Goal: Complete application form

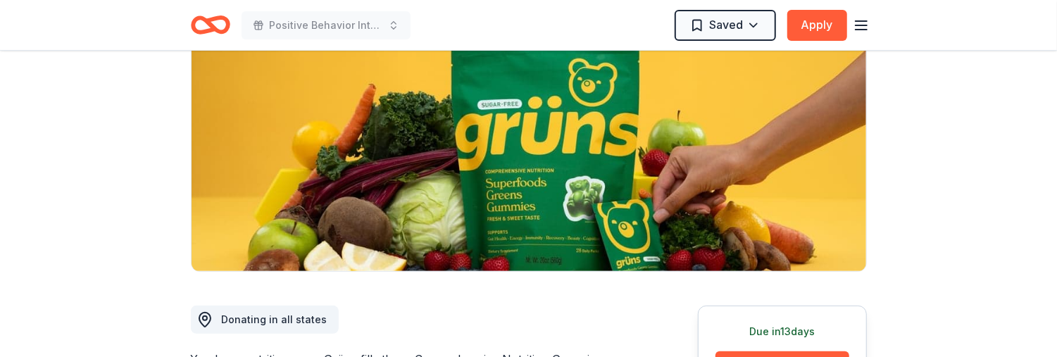
scroll to position [313, 0]
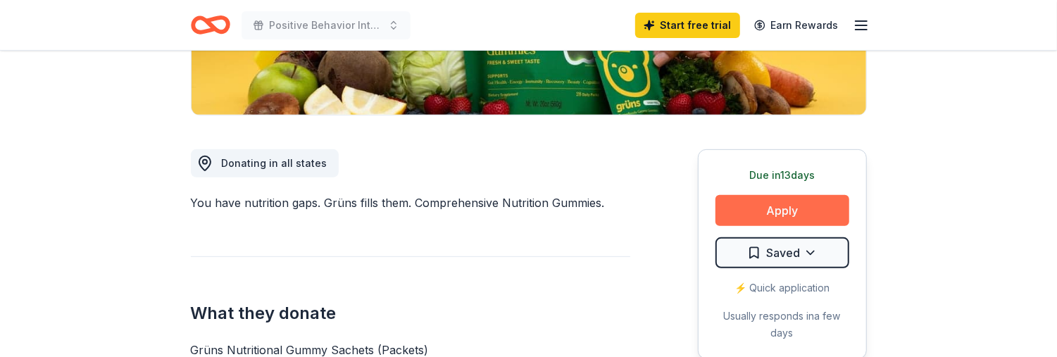
click at [788, 211] on button "Apply" at bounding box center [783, 210] width 134 height 31
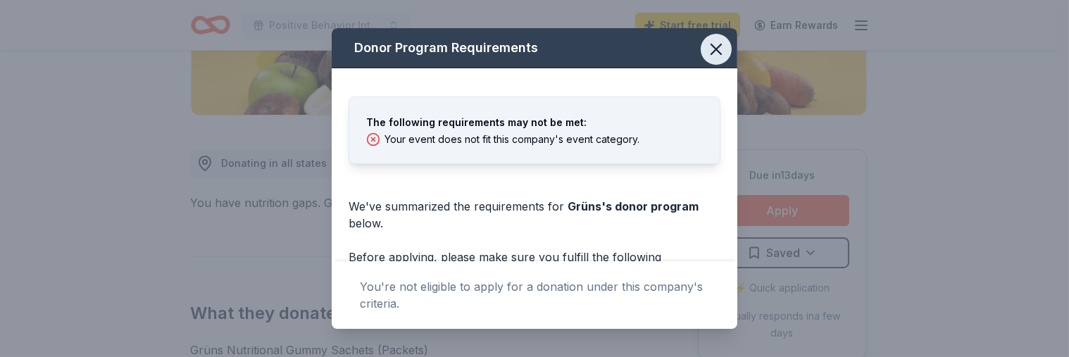
click at [712, 51] on icon "button" at bounding box center [717, 49] width 10 height 10
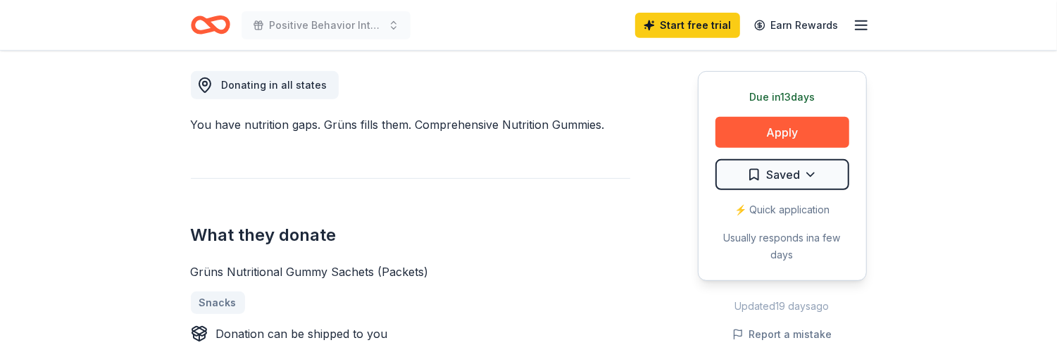
scroll to position [469, 0]
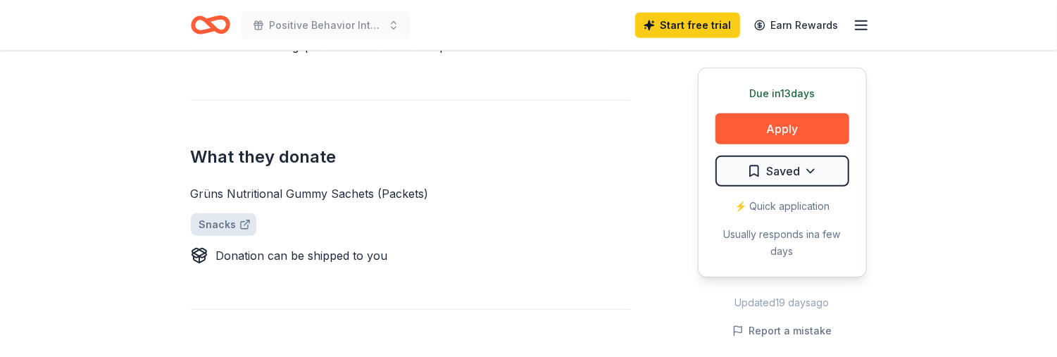
click at [217, 224] on link "Snacks" at bounding box center [224, 224] width 66 height 23
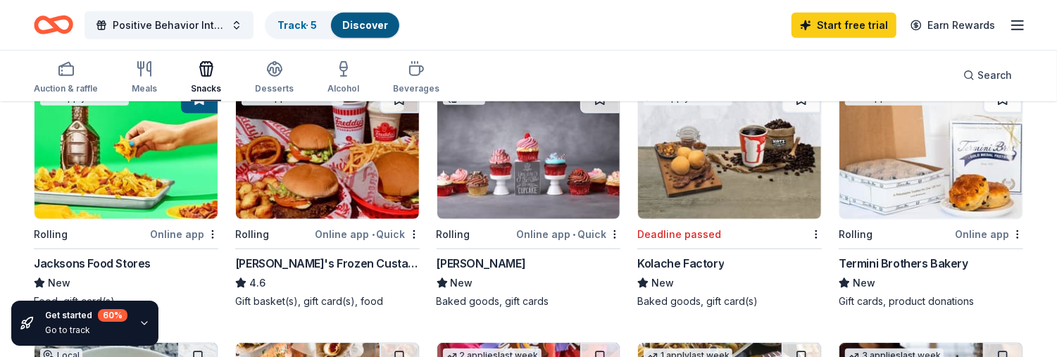
scroll to position [626, 0]
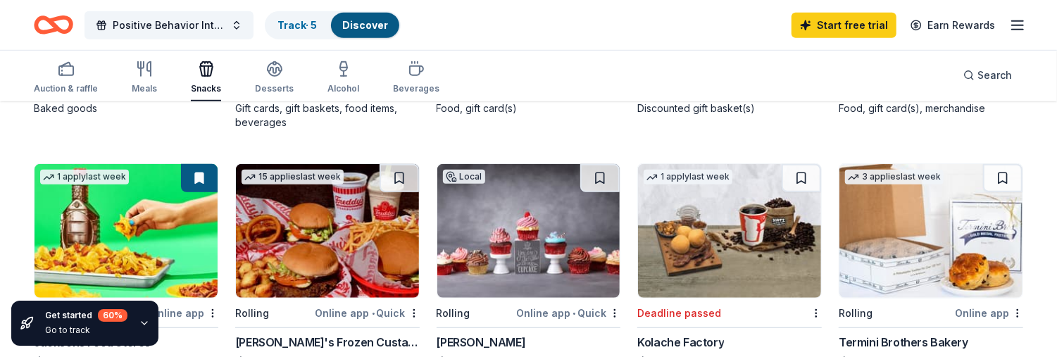
click at [511, 201] on img at bounding box center [529, 231] width 183 height 134
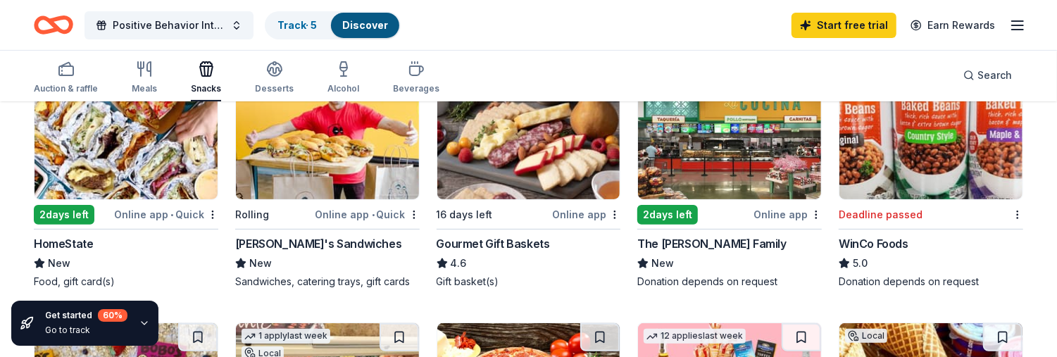
scroll to position [0, 0]
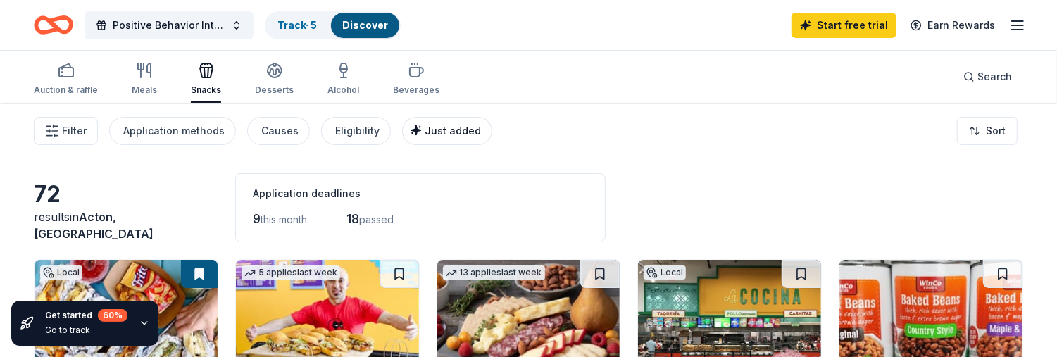
click at [453, 137] on div "Just added" at bounding box center [448, 131] width 65 height 17
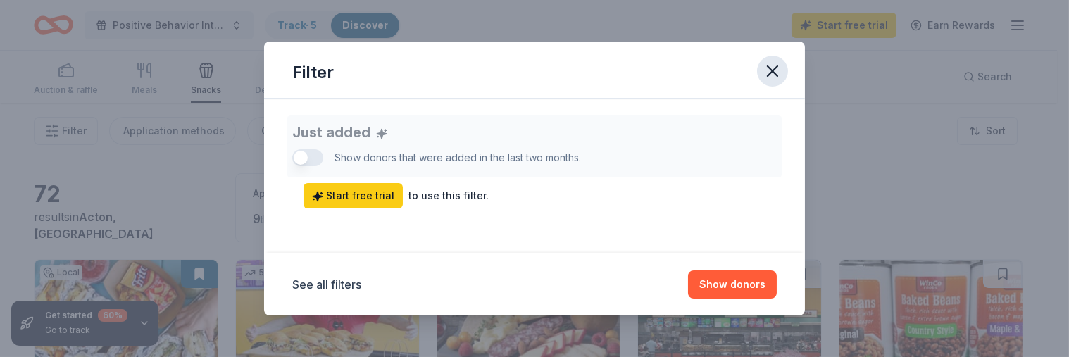
click at [774, 73] on icon "button" at bounding box center [773, 71] width 10 height 10
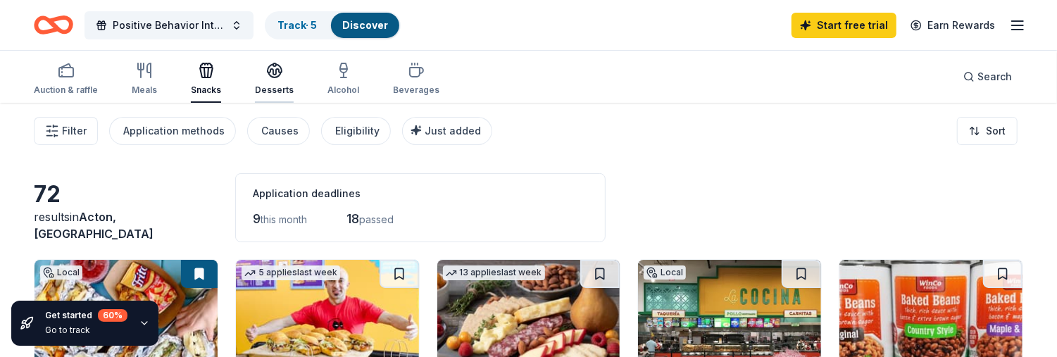
click at [275, 79] on div "Desserts" at bounding box center [274, 79] width 39 height 34
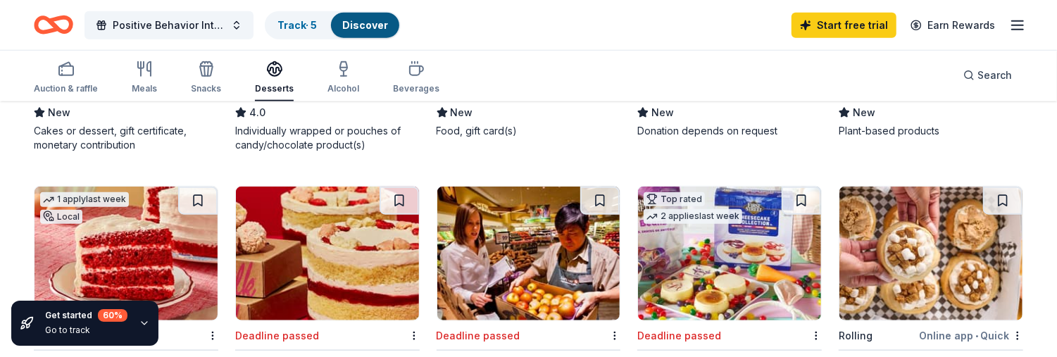
scroll to position [939, 0]
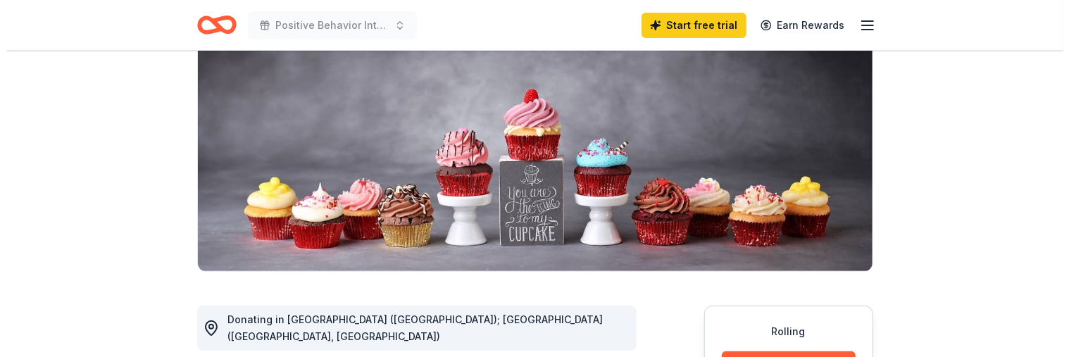
scroll to position [313, 0]
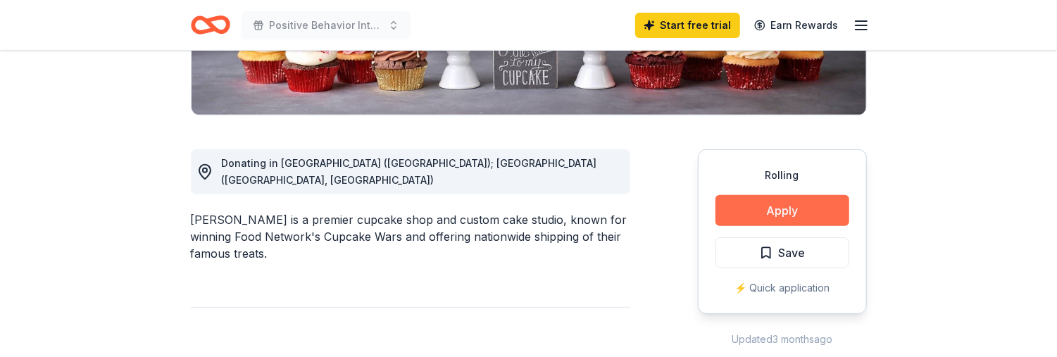
click at [778, 209] on button "Apply" at bounding box center [783, 210] width 134 height 31
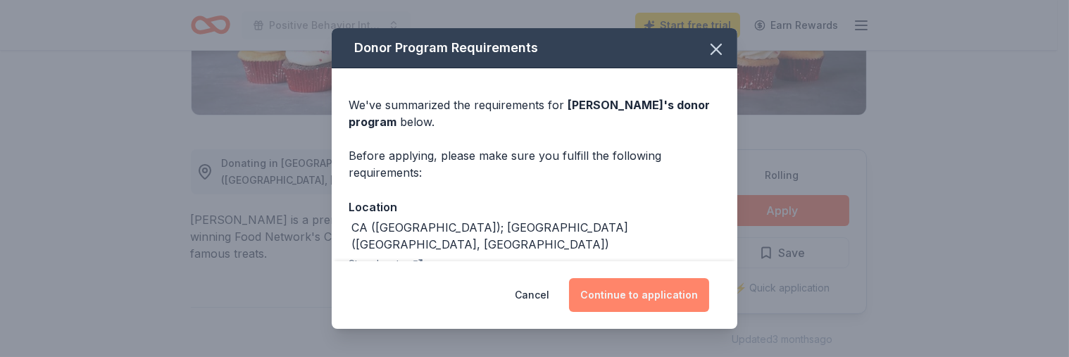
click at [641, 290] on button "Continue to application" at bounding box center [639, 295] width 140 height 34
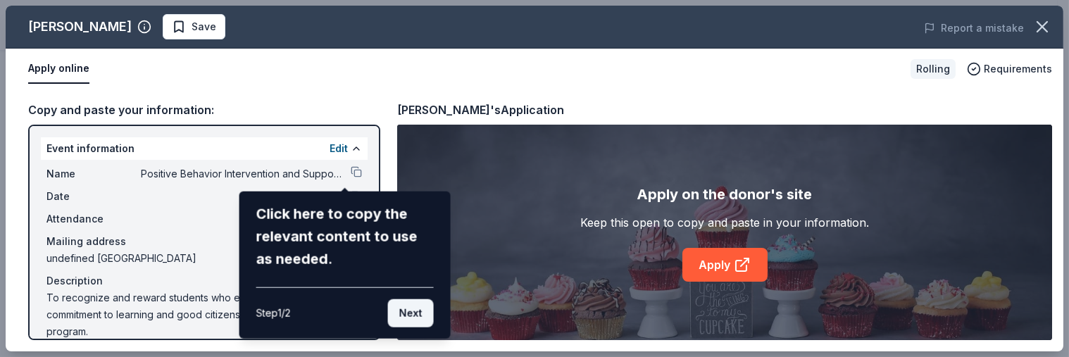
click at [423, 310] on button "Next" at bounding box center [411, 313] width 46 height 28
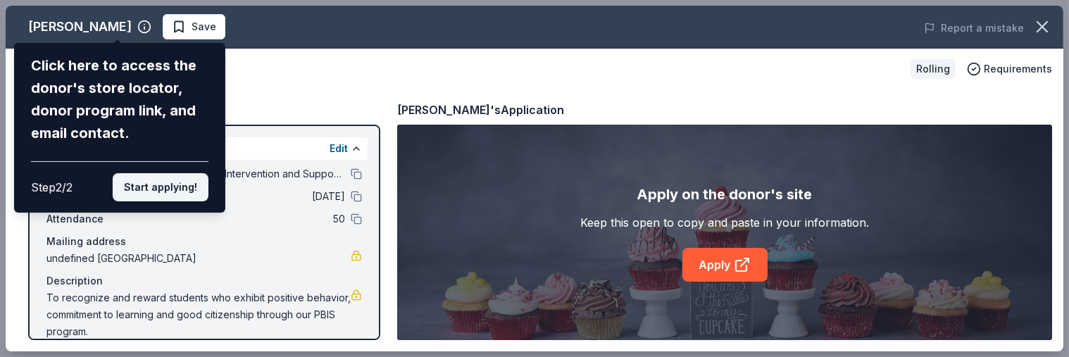
click at [190, 188] on button "Start applying!" at bounding box center [161, 187] width 96 height 28
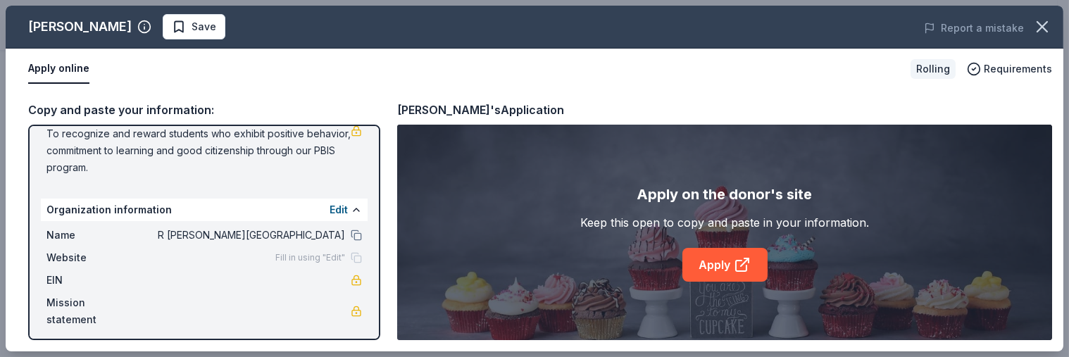
scroll to position [170, 0]
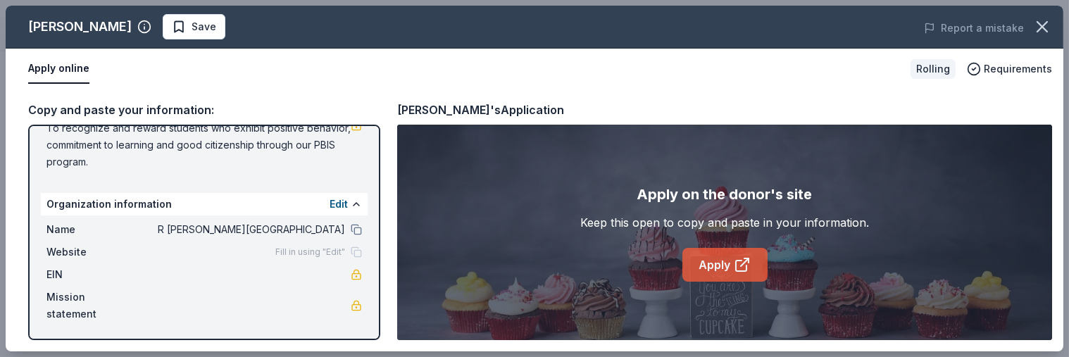
click at [711, 264] on link "Apply" at bounding box center [725, 265] width 85 height 34
